Goal: Task Accomplishment & Management: Manage account settings

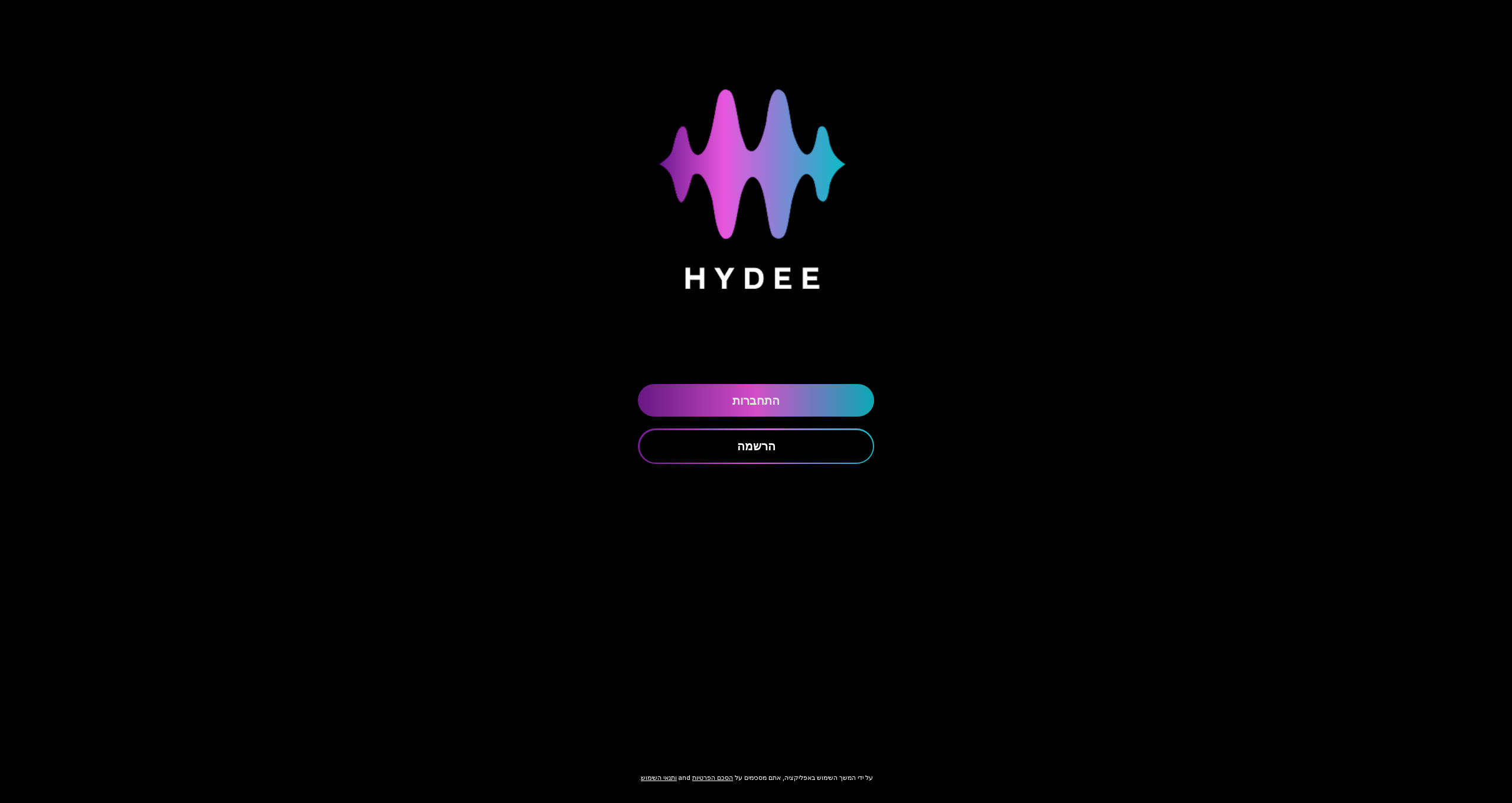
click at [767, 393] on link "התחברות" at bounding box center [756, 400] width 236 height 33
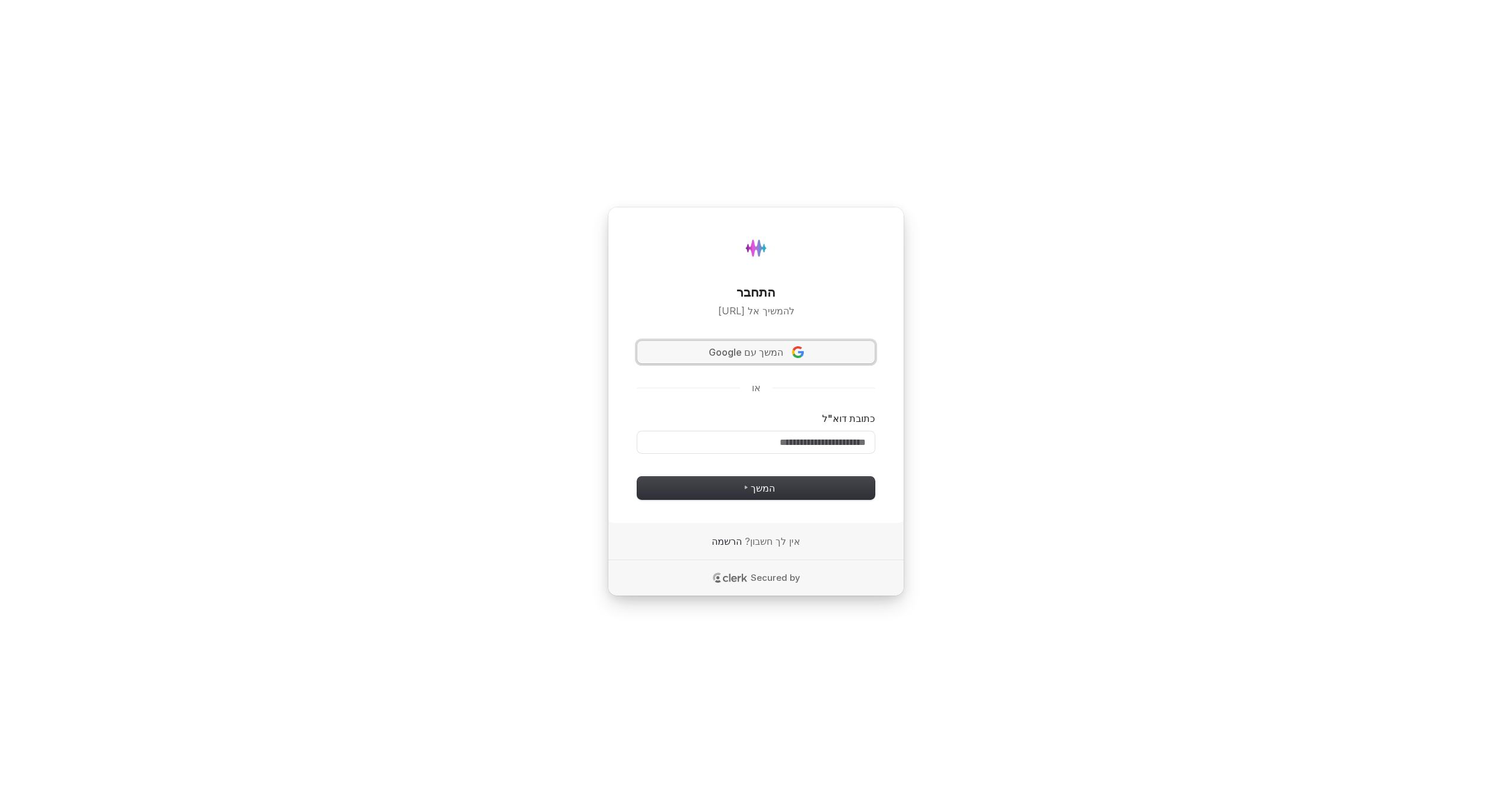
click at [755, 361] on button "המשך עם Google" at bounding box center [756, 352] width 238 height 23
click at [773, 449] on input "כתובת דוא"ל" at bounding box center [756, 443] width 238 height 23
click at [768, 493] on span "המשך" at bounding box center [756, 488] width 38 height 13
type input "**********"
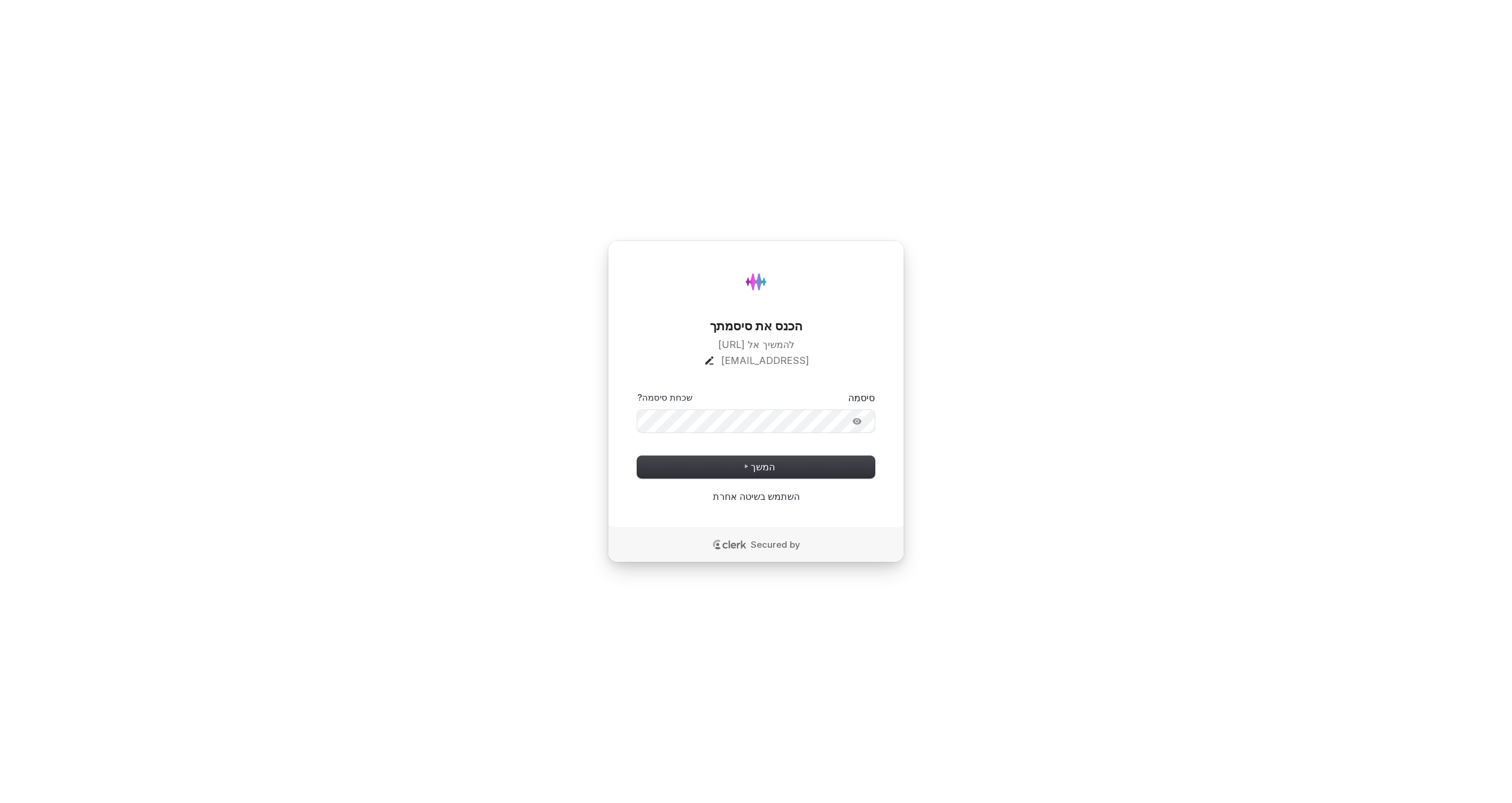
click at [875, 391] on button "submit" at bounding box center [875, 391] width 0 height 0
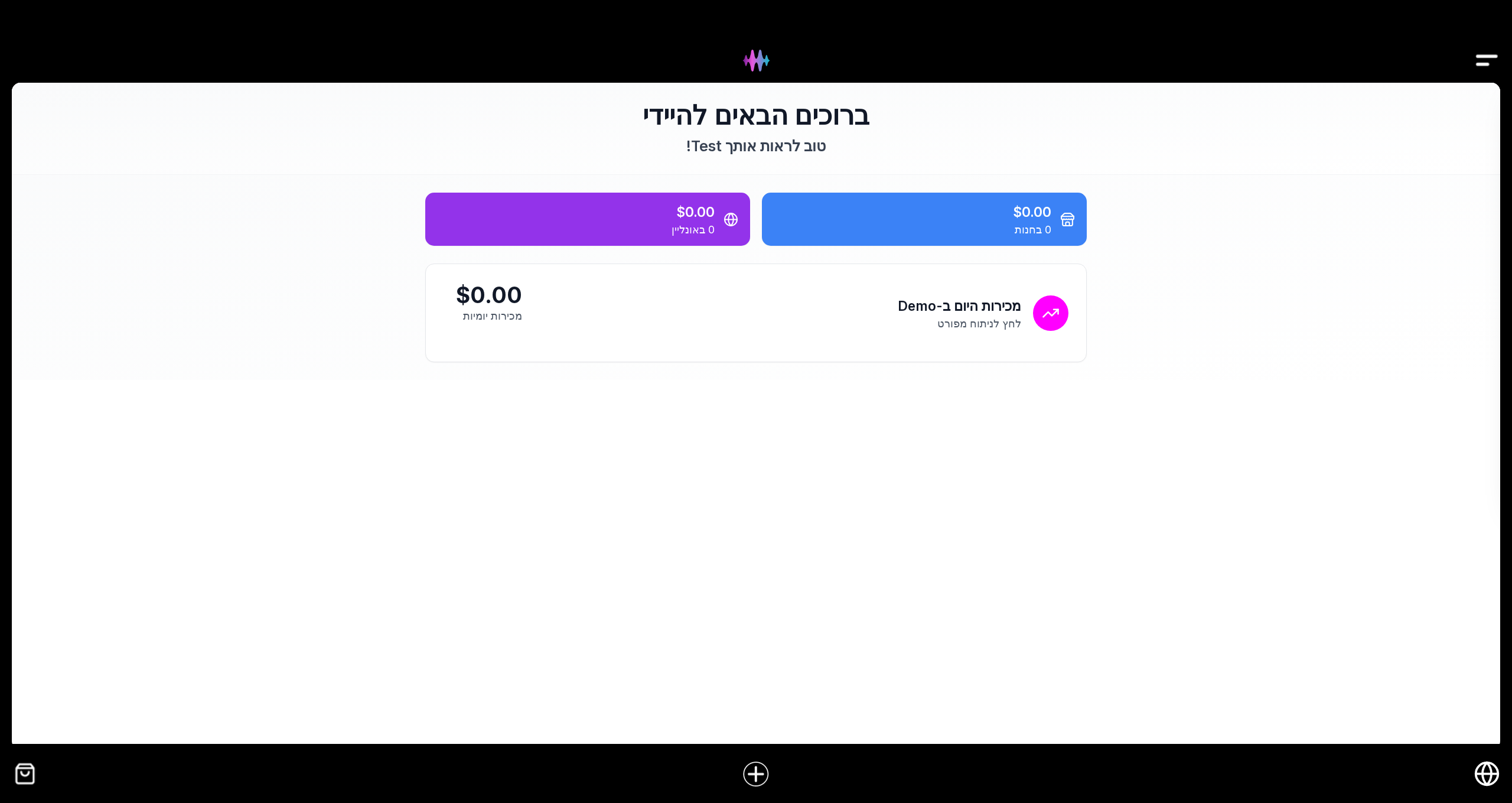
click at [1479, 765] on circle "חנות אונליין" at bounding box center [1487, 774] width 23 height 23
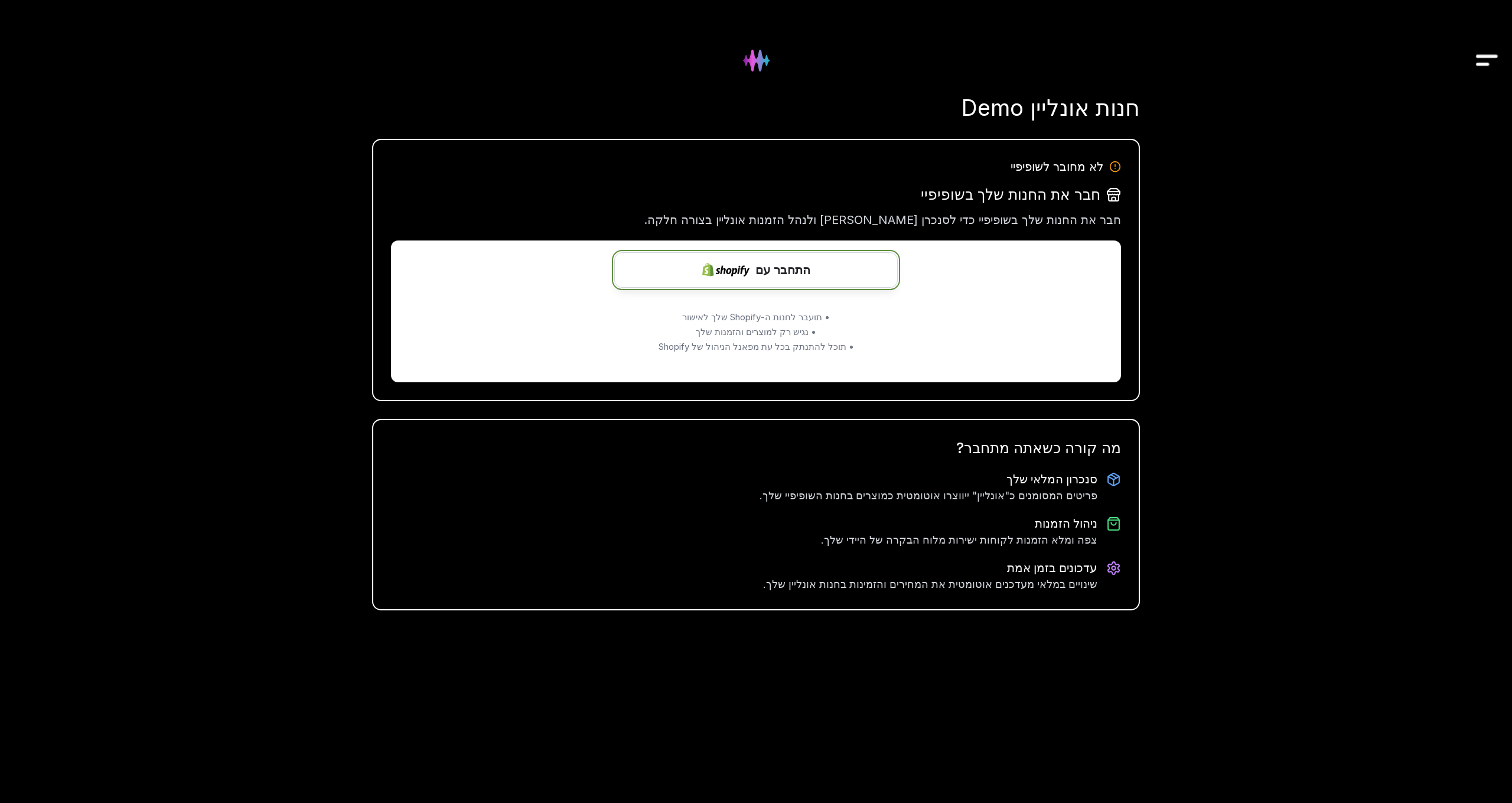
click at [749, 268] on img at bounding box center [725, 270] width 47 height 47
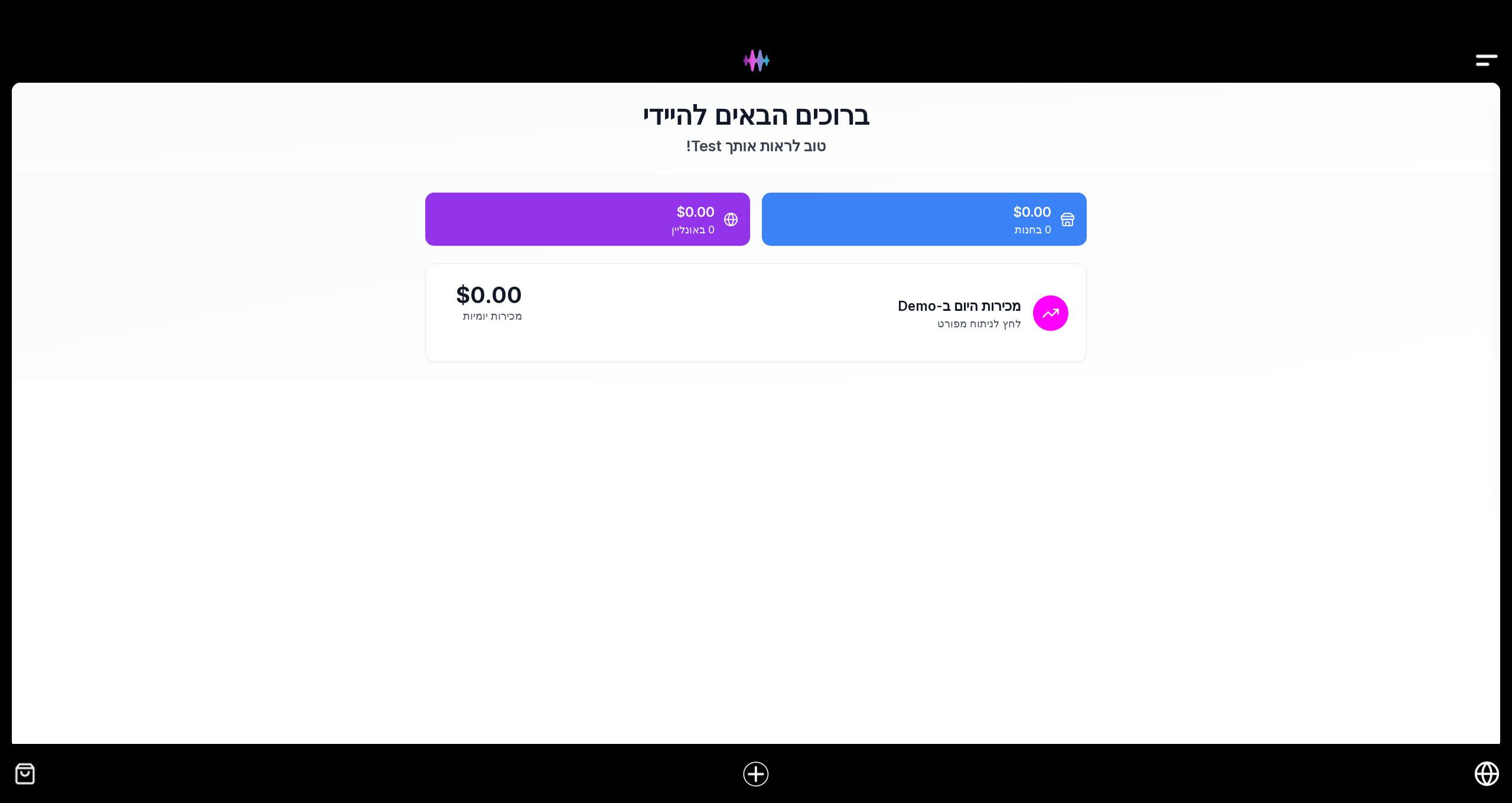
click at [1486, 771] on icon "חנות אונליין" at bounding box center [1487, 774] width 27 height 27
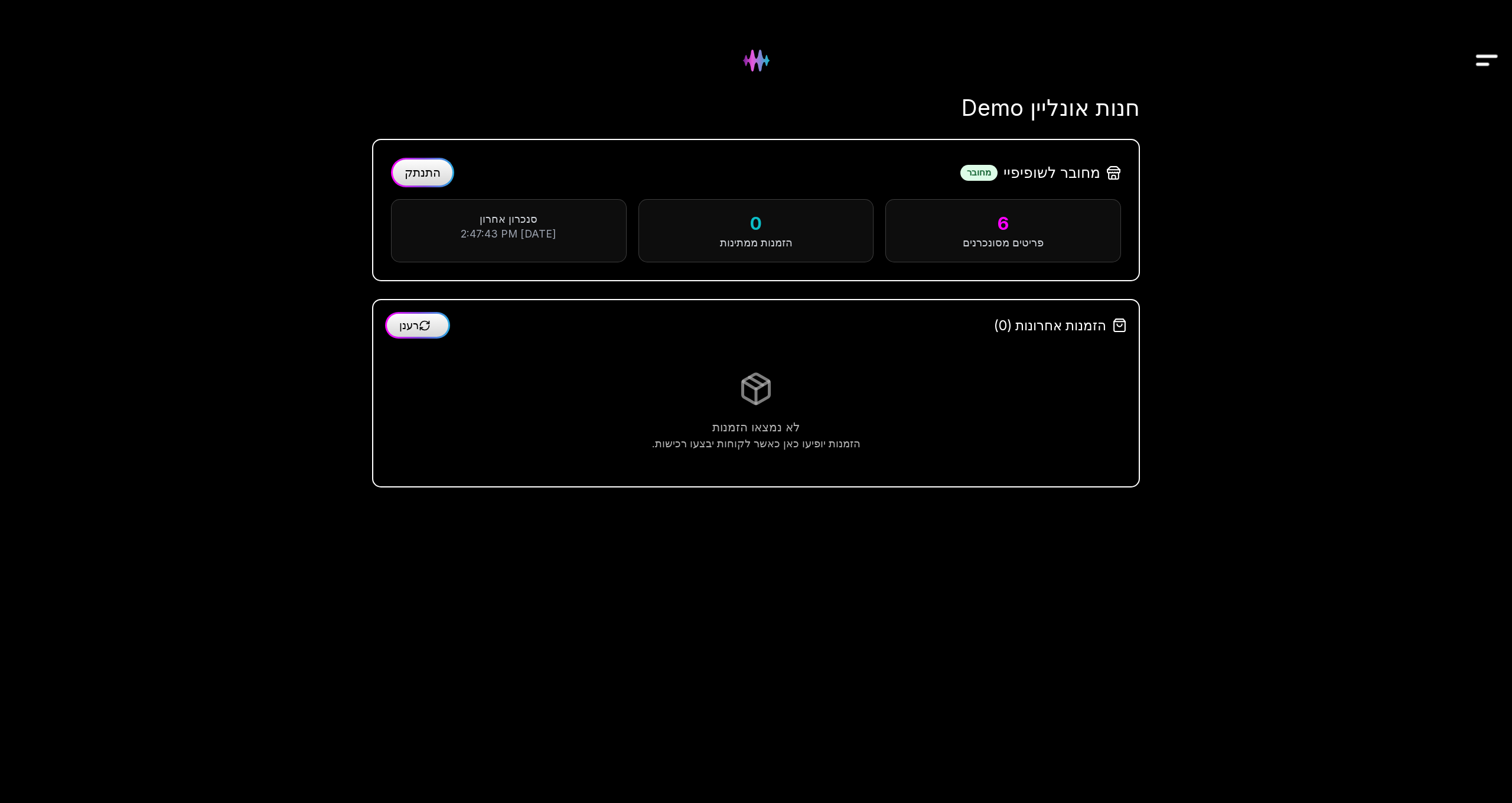
click at [430, 171] on span "התנתק" at bounding box center [422, 172] width 36 height 14
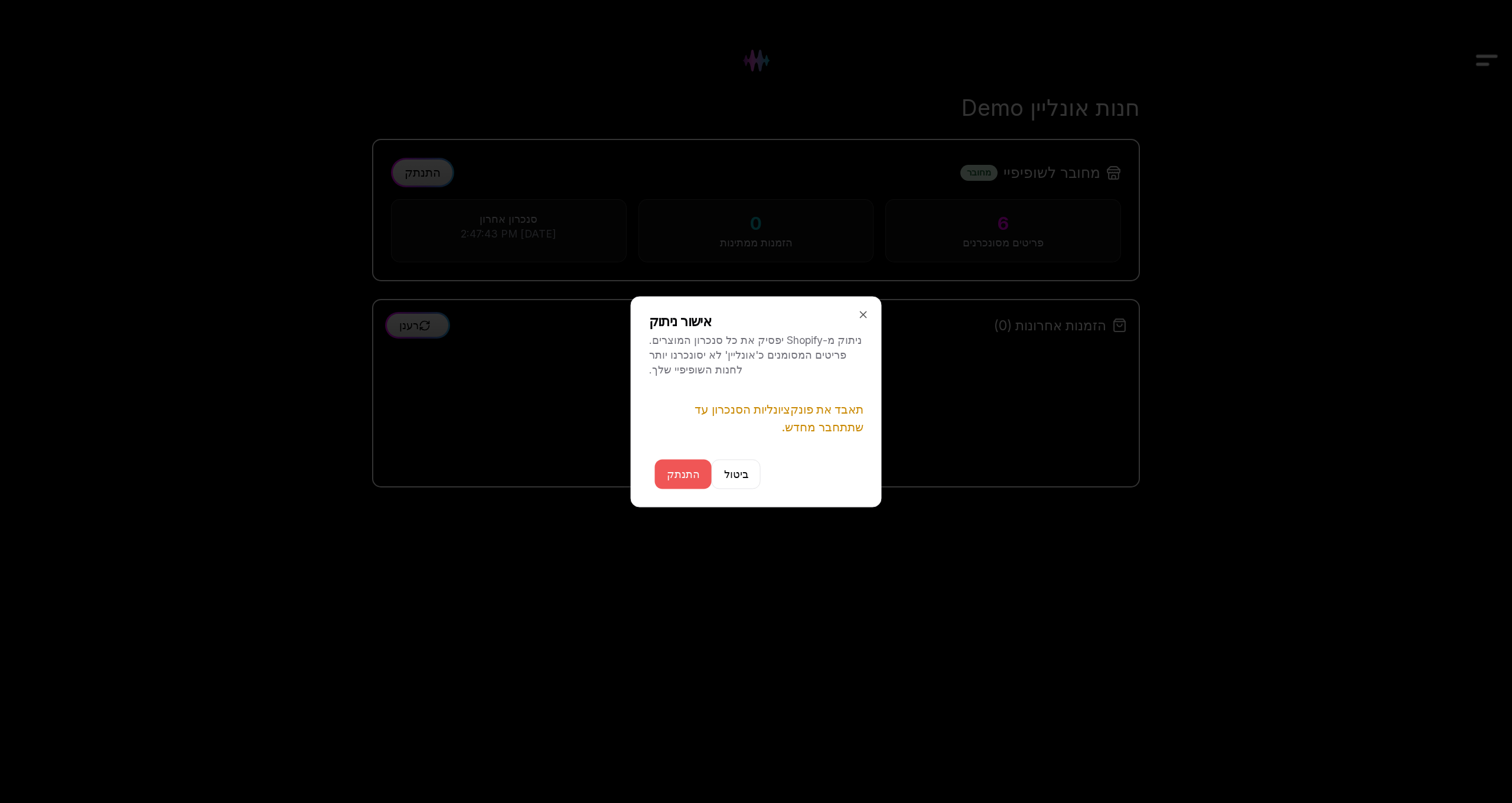
click at [671, 476] on button "התנתק" at bounding box center [683, 474] width 57 height 29
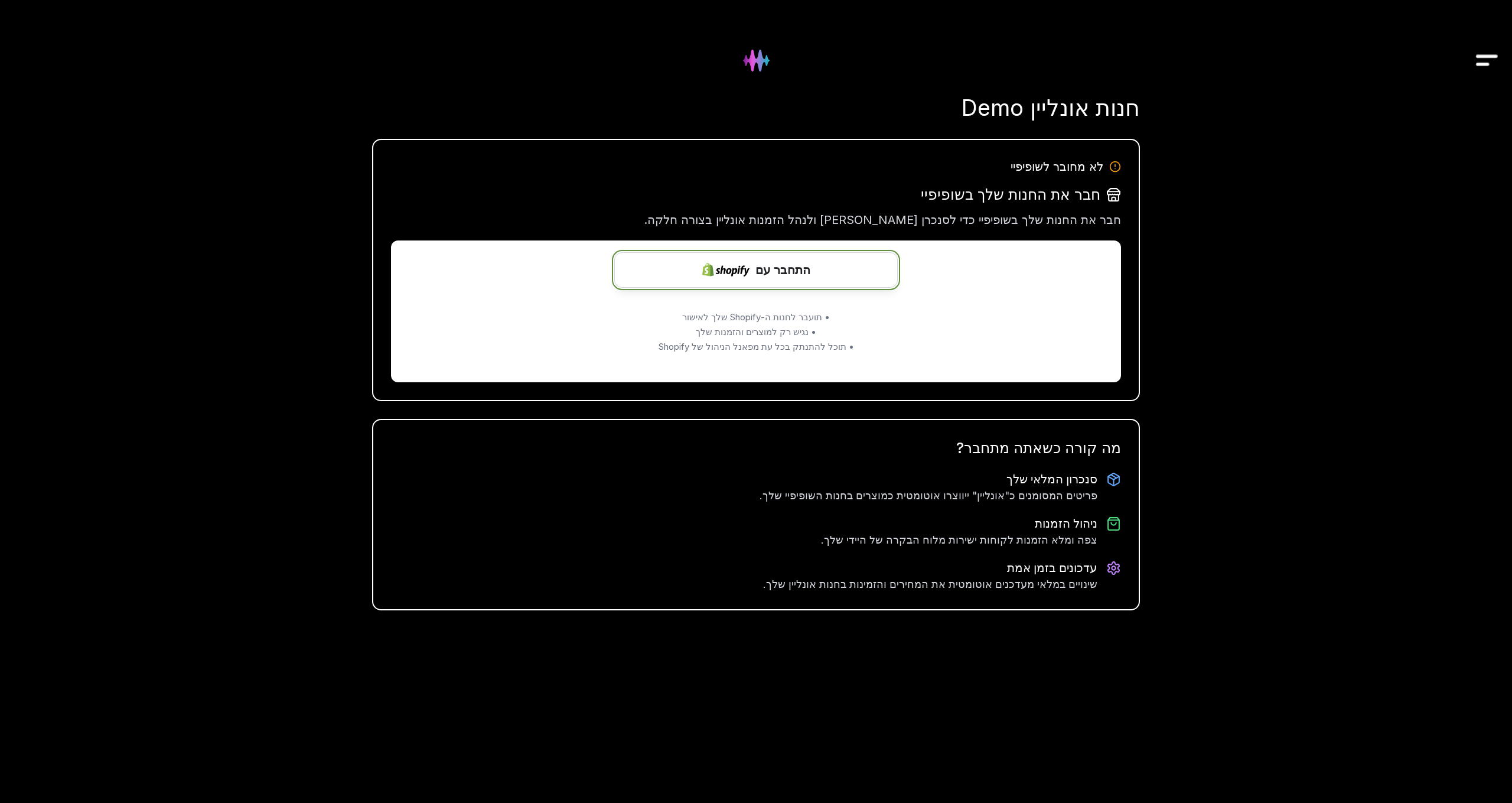
click at [754, 274] on button "התחבר עם" at bounding box center [755, 270] width 284 height 35
